Goal: Information Seeking & Learning: Learn about a topic

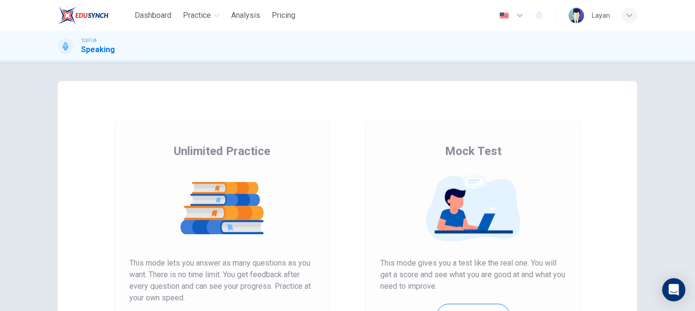
scroll to position [93, 0]
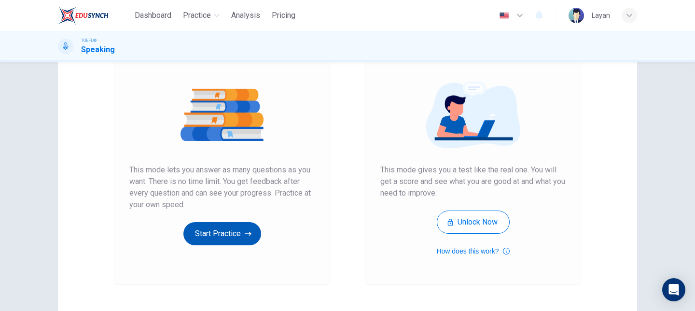
click at [228, 233] on button "Start Practice" at bounding box center [222, 233] width 78 height 23
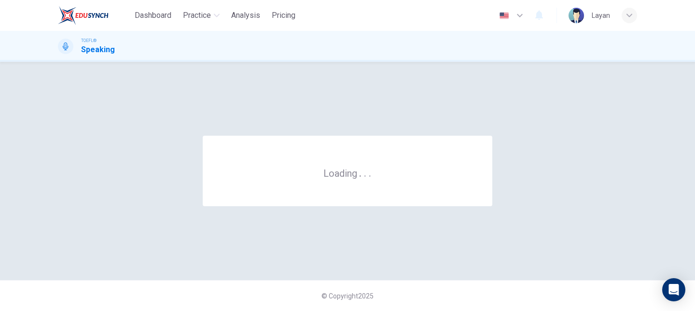
scroll to position [0, 0]
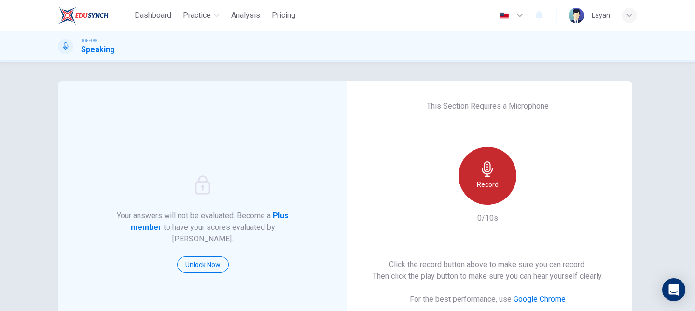
click at [479, 176] on div "Record" at bounding box center [487, 176] width 58 height 58
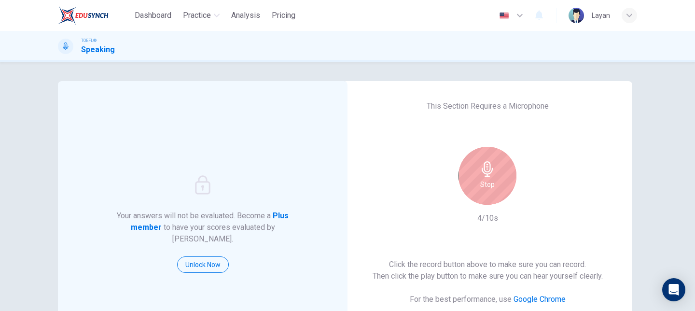
click at [489, 173] on icon "button" at bounding box center [487, 168] width 11 height 15
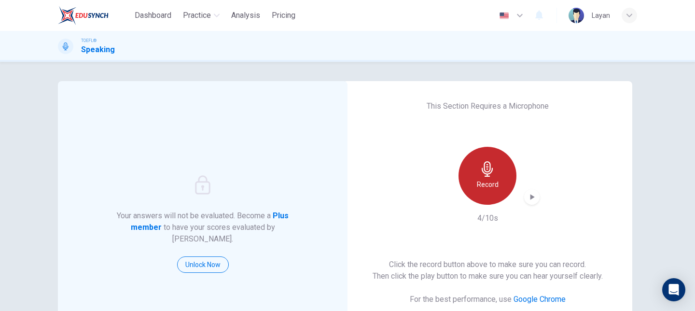
click at [496, 178] on div "Record" at bounding box center [487, 176] width 58 height 58
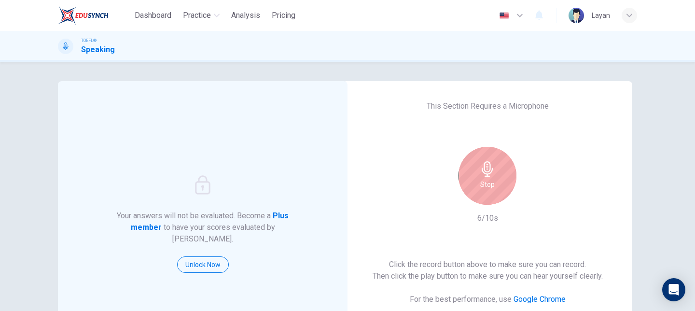
click at [496, 178] on div "Stop" at bounding box center [487, 176] width 58 height 58
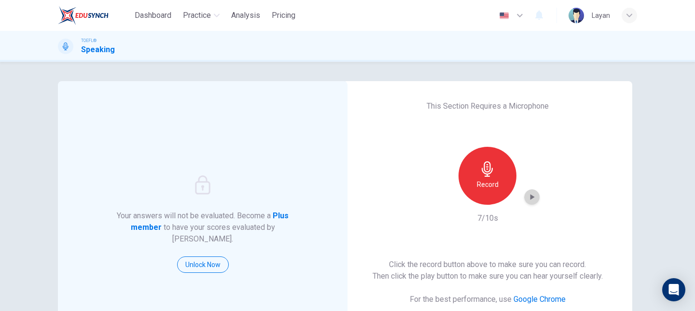
click at [534, 200] on icon "button" at bounding box center [532, 197] width 10 height 10
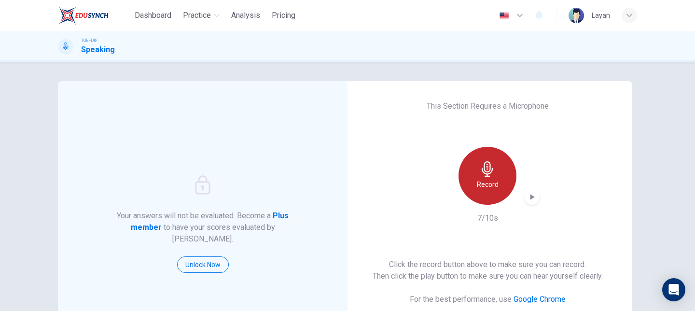
click at [481, 185] on h6 "Record" at bounding box center [488, 185] width 22 height 12
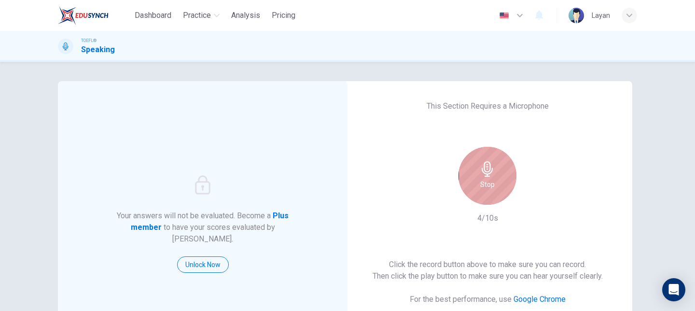
click at [481, 185] on h6 "Stop" at bounding box center [487, 185] width 14 height 12
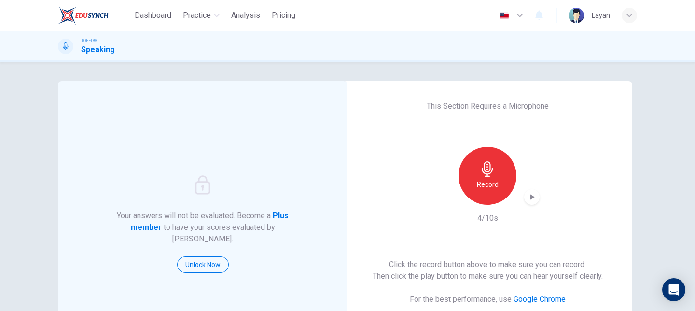
click at [536, 202] on div "button" at bounding box center [531, 196] width 15 height 15
click at [487, 174] on icon "button" at bounding box center [487, 168] width 11 height 15
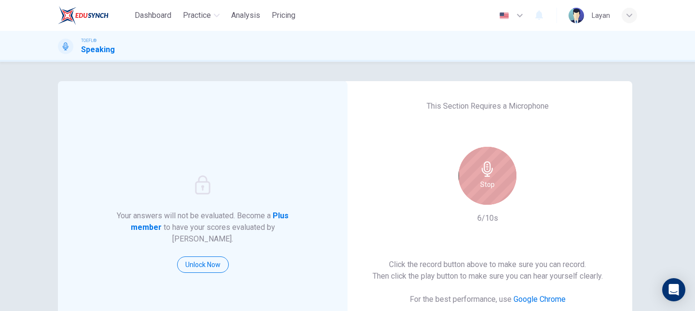
click at [480, 183] on div "Stop" at bounding box center [487, 176] width 58 height 58
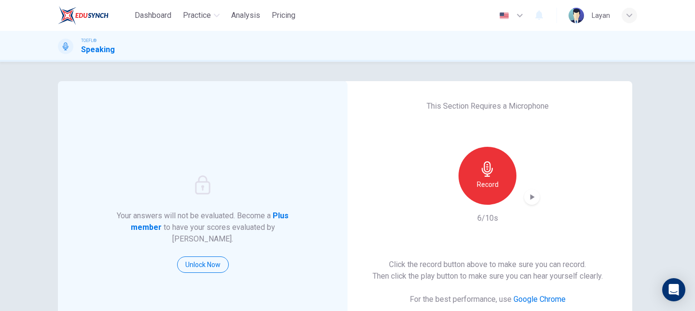
click at [530, 196] on icon "button" at bounding box center [532, 197] width 4 height 6
click at [482, 173] on icon "button" at bounding box center [487, 168] width 15 height 15
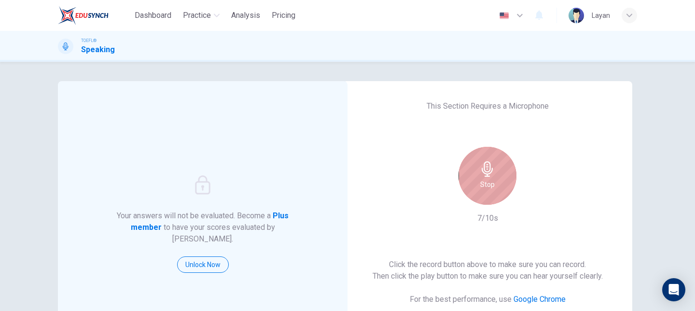
click at [482, 173] on icon "button" at bounding box center [487, 168] width 15 height 15
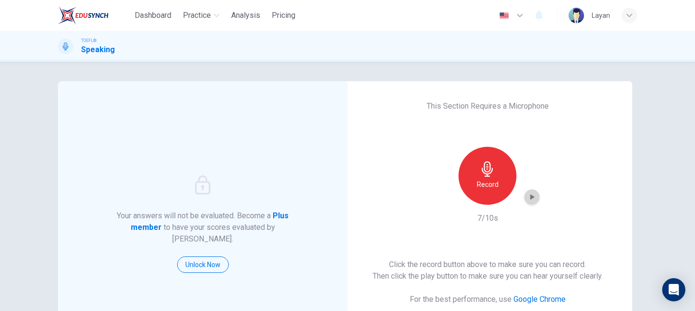
click at [535, 198] on icon "button" at bounding box center [532, 197] width 10 height 10
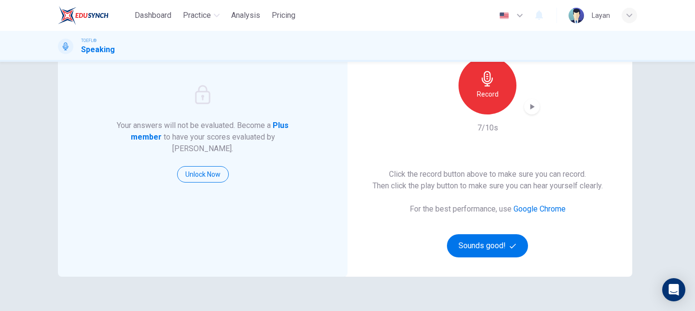
scroll to position [106, 0]
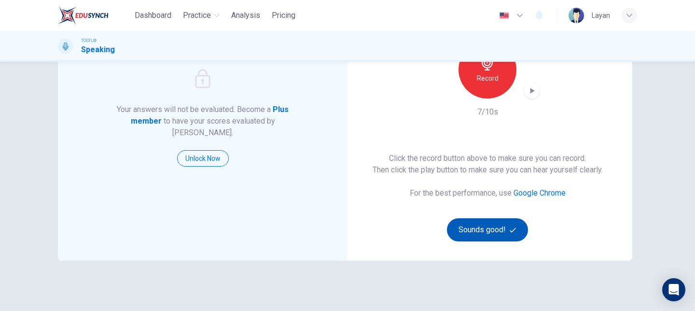
click at [492, 229] on button "Sounds good!" at bounding box center [487, 229] width 81 height 23
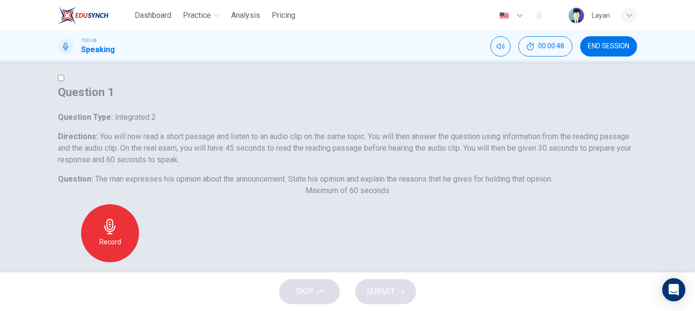
scroll to position [0, 0]
